Goal: Use online tool/utility: Utilize a website feature to perform a specific function

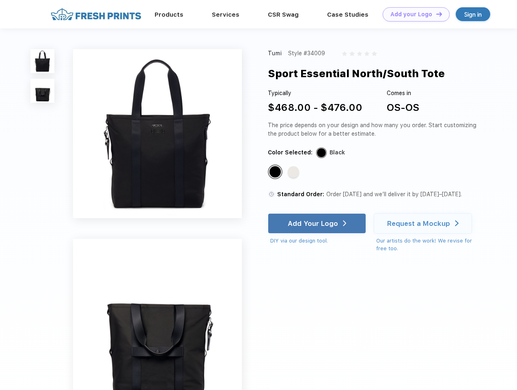
click at [413, 14] on link "Add your Logo Design Tool" at bounding box center [416, 14] width 67 height 14
click at [0, 0] on div "Design Tool" at bounding box center [0, 0] width 0 height 0
click at [436, 14] on link "Add your Logo Design Tool" at bounding box center [416, 14] width 67 height 14
click at [43, 61] on img at bounding box center [42, 61] width 24 height 24
click at [43, 91] on img at bounding box center [42, 91] width 24 height 24
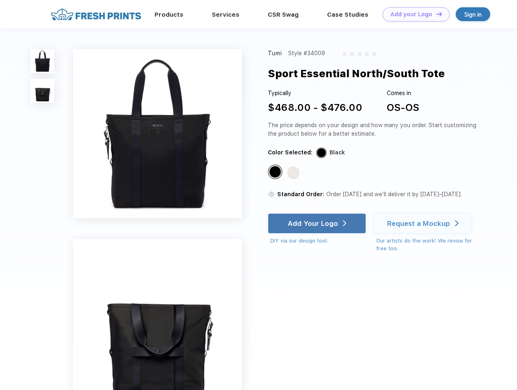
click at [276, 172] on div "Standard Color" at bounding box center [275, 171] width 11 height 11
click at [294, 172] on div "Standard Color" at bounding box center [293, 171] width 11 height 11
click at [318, 223] on div "Add Your Logo" at bounding box center [313, 223] width 50 height 8
click at [424, 223] on div "Request a Mockup" at bounding box center [418, 223] width 63 height 8
